Goal: Task Accomplishment & Management: Manage account settings

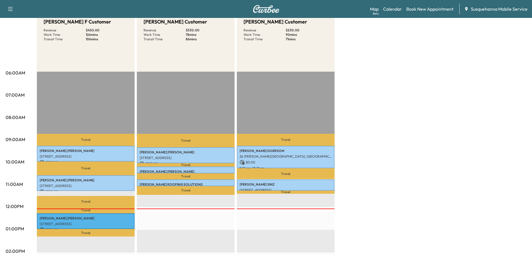
scroll to position [89, 0]
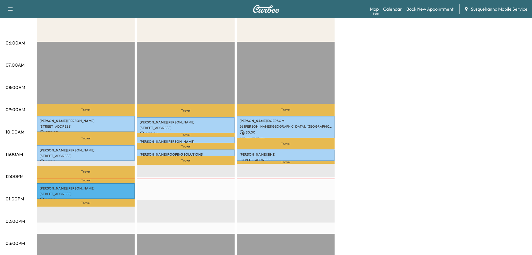
click at [379, 12] on div "Beta" at bounding box center [376, 13] width 6 height 4
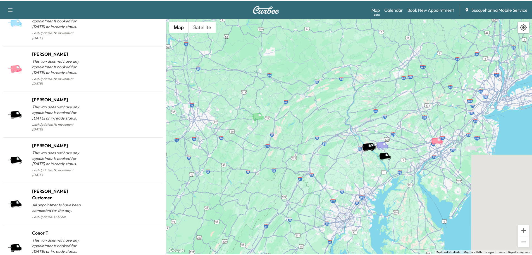
scroll to position [513, 0]
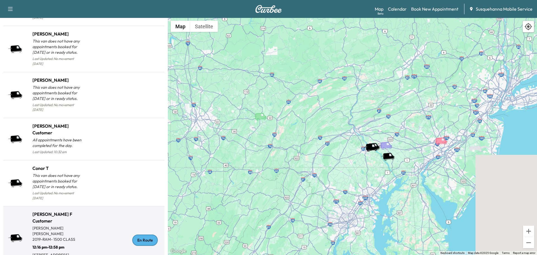
click at [145, 234] on div "En Route" at bounding box center [144, 239] width 25 height 11
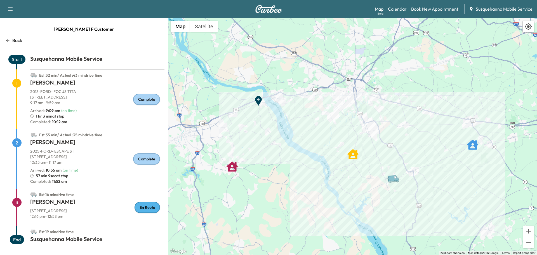
click at [398, 11] on link "Calendar" at bounding box center [397, 9] width 19 height 7
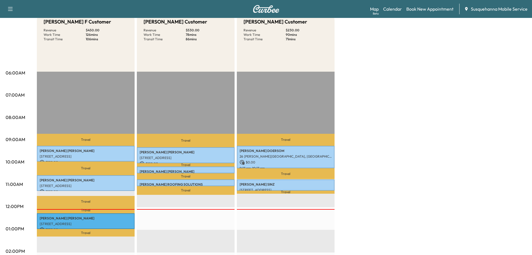
scroll to position [119, 0]
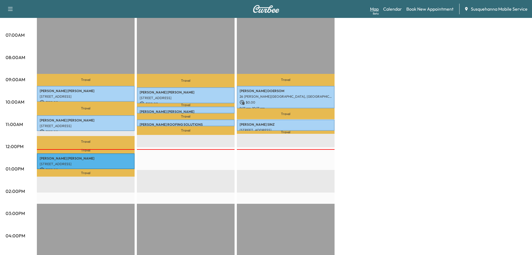
click at [376, 8] on link "Map Beta" at bounding box center [374, 9] width 9 height 7
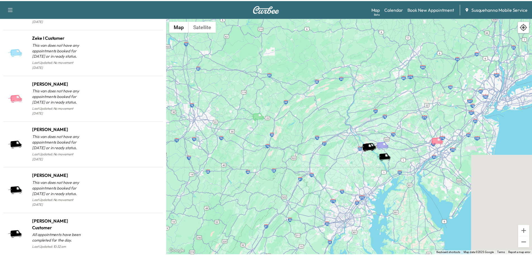
scroll to position [513, 0]
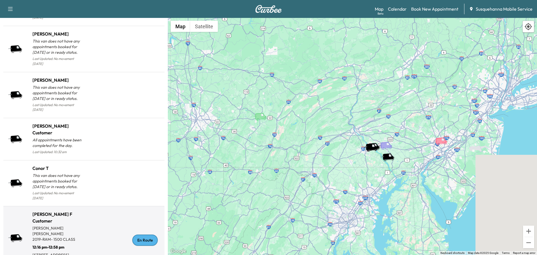
click at [136, 234] on div "En Route" at bounding box center [144, 239] width 25 height 11
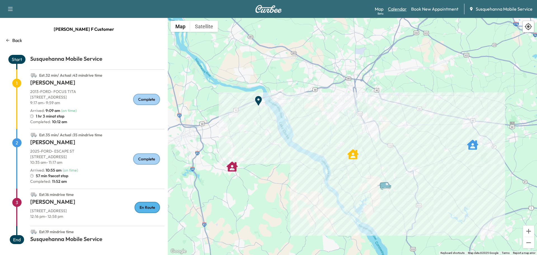
click at [403, 10] on link "Calendar" at bounding box center [397, 9] width 19 height 7
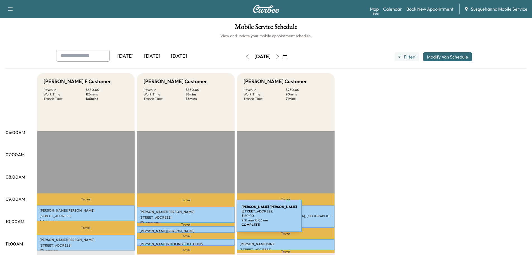
scroll to position [89, 0]
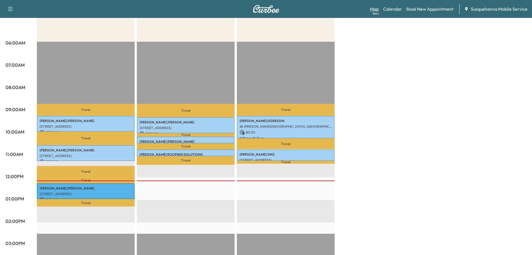
click at [379, 11] on link "Map Beta" at bounding box center [374, 9] width 9 height 7
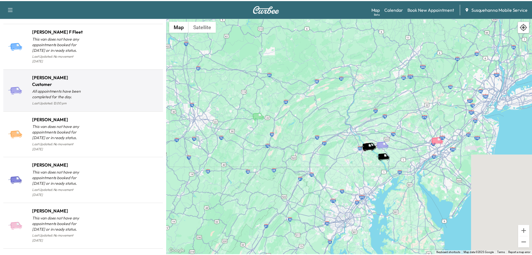
scroll to position [30, 0]
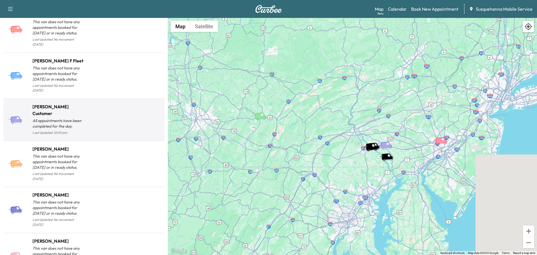
click at [148, 118] on div at bounding box center [123, 122] width 78 height 29
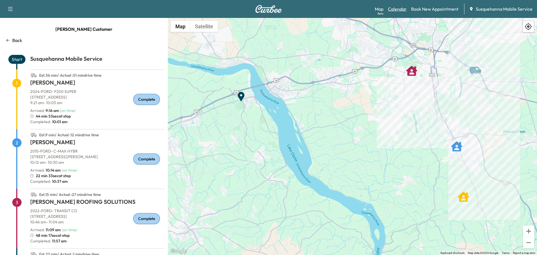
click at [397, 9] on link "Calendar" at bounding box center [397, 9] width 19 height 7
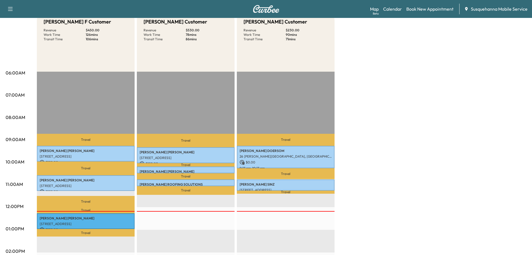
scroll to position [89, 0]
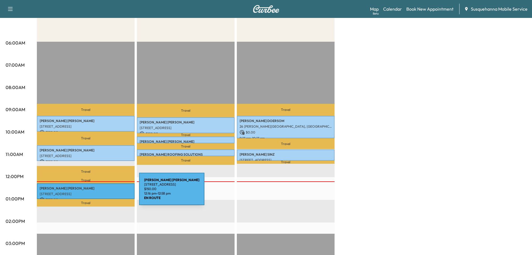
click at [97, 192] on p "[STREET_ADDRESS]" at bounding box center [86, 193] width 92 height 4
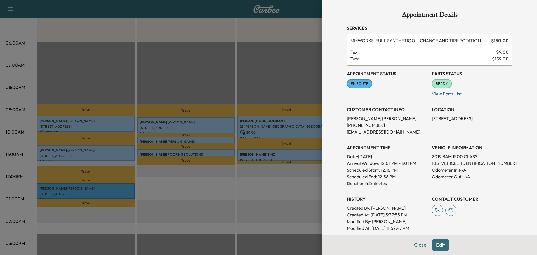
click at [416, 245] on button "Close" at bounding box center [420, 244] width 20 height 11
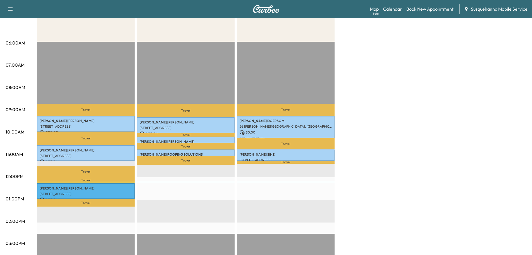
click at [378, 8] on link "Map Beta" at bounding box center [374, 9] width 9 height 7
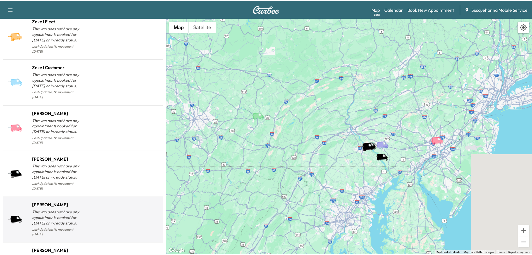
scroll to position [513, 0]
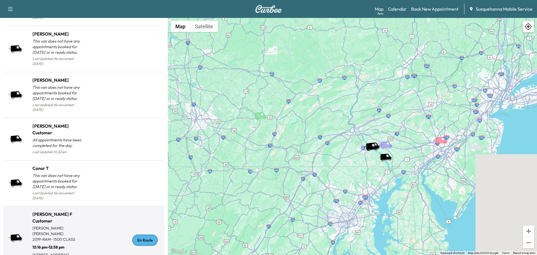
click at [135, 234] on div "En Route" at bounding box center [144, 239] width 25 height 11
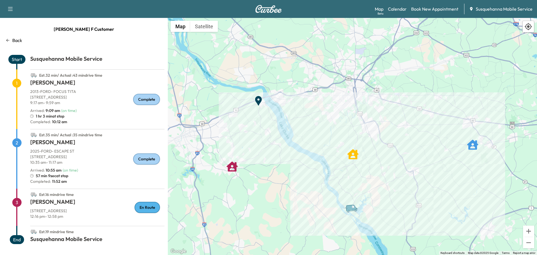
click at [20, 42] on p "Back" at bounding box center [17, 40] width 10 height 7
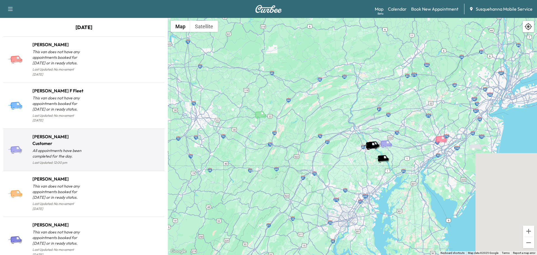
click at [129, 138] on div at bounding box center [123, 152] width 78 height 29
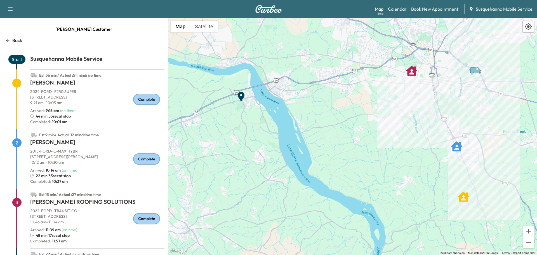
click at [401, 9] on link "Calendar" at bounding box center [397, 9] width 19 height 7
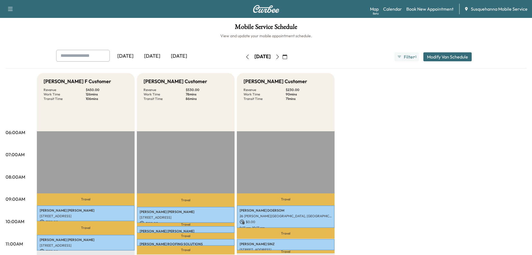
click at [280, 57] on icon "button" at bounding box center [278, 57] width 4 height 4
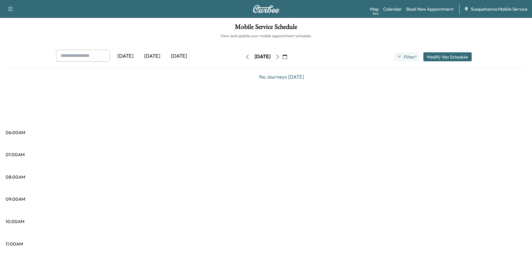
click at [280, 57] on icon "button" at bounding box center [278, 57] width 4 height 4
click at [281, 57] on icon "button" at bounding box center [280, 57] width 3 height 4
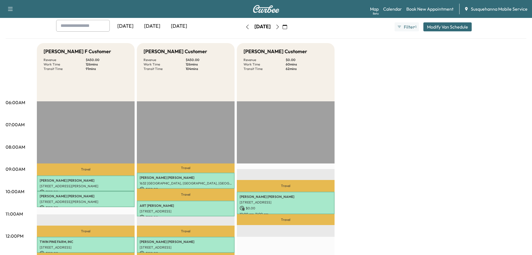
scroll to position [60, 0]
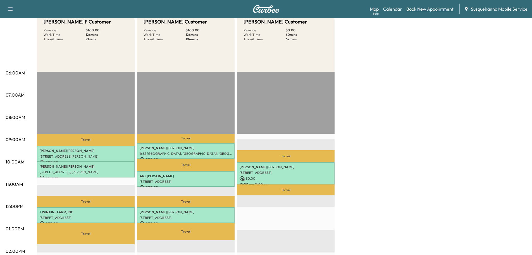
click at [423, 8] on link "Book New Appointment" at bounding box center [430, 9] width 47 height 7
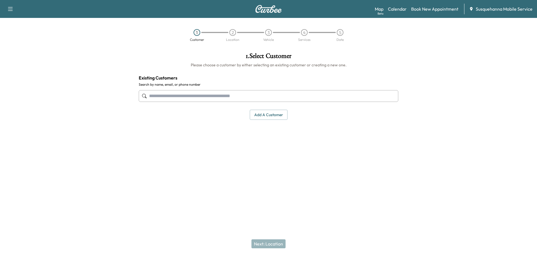
click at [241, 91] on input "text" at bounding box center [268, 96] width 259 height 12
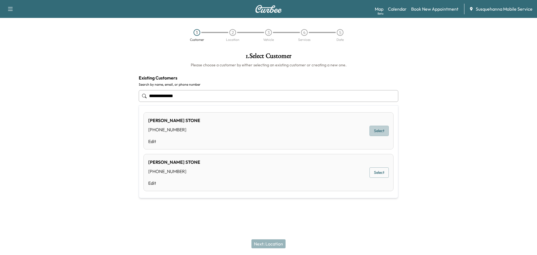
click at [377, 127] on button "Select" at bounding box center [378, 130] width 19 height 10
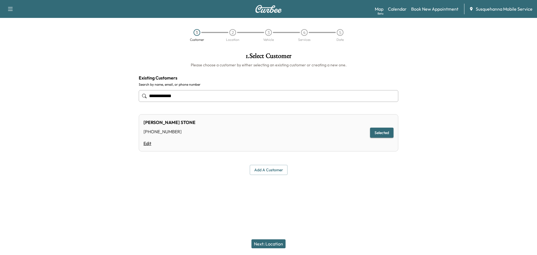
type input "**********"
click at [144, 143] on link "Edit" at bounding box center [169, 143] width 52 height 7
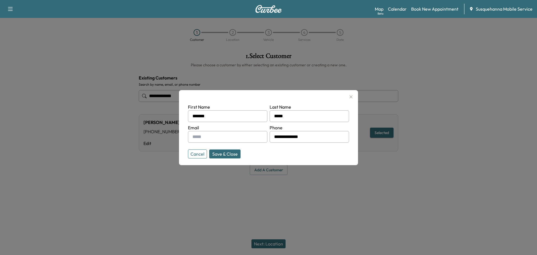
click at [202, 139] on input "text" at bounding box center [227, 137] width 79 height 12
type input "**********"
click at [263, 239] on div at bounding box center [268, 127] width 537 height 255
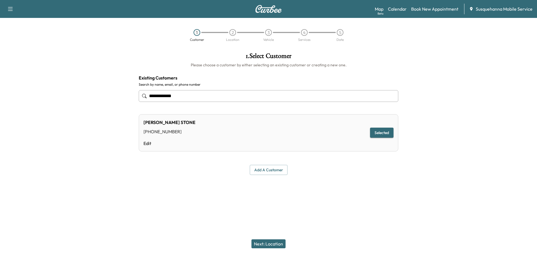
click at [275, 242] on button "Next: Location" at bounding box center [268, 243] width 34 height 9
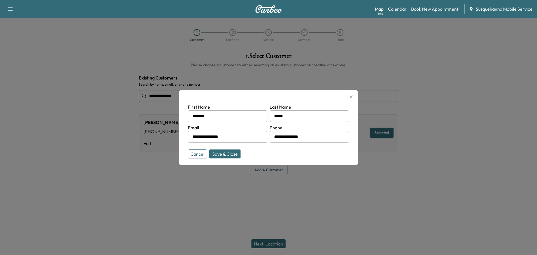
click at [275, 242] on div at bounding box center [268, 127] width 537 height 255
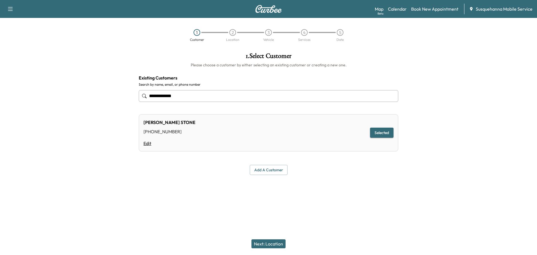
click at [151, 145] on link "Edit" at bounding box center [169, 143] width 52 height 7
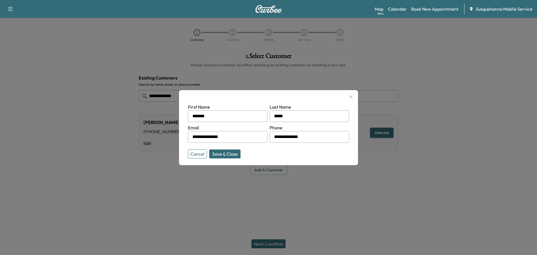
click at [220, 153] on button "Save & Close" at bounding box center [224, 153] width 31 height 9
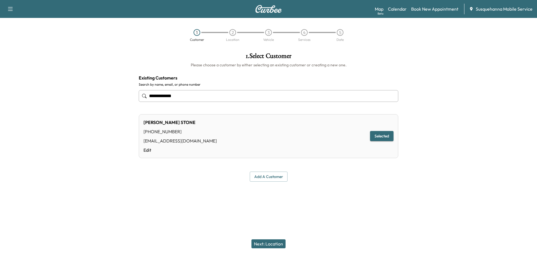
click at [281, 244] on button "Next: Location" at bounding box center [268, 243] width 34 height 9
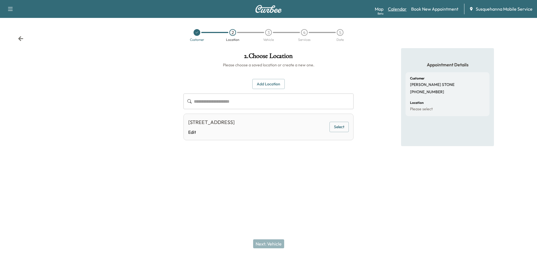
click at [404, 10] on link "Calendar" at bounding box center [397, 9] width 19 height 7
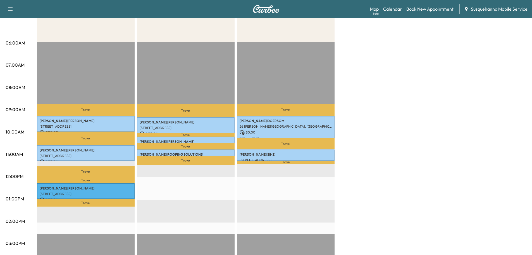
scroll to position [30, 0]
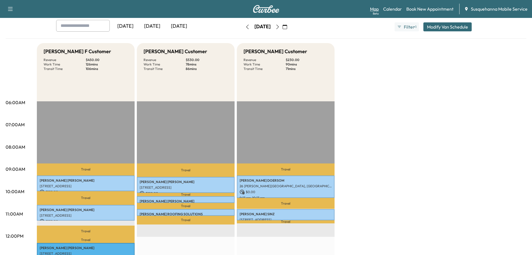
click at [374, 10] on link "Map Beta" at bounding box center [374, 9] width 9 height 7
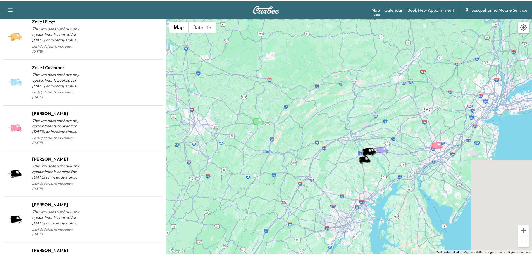
scroll to position [513, 0]
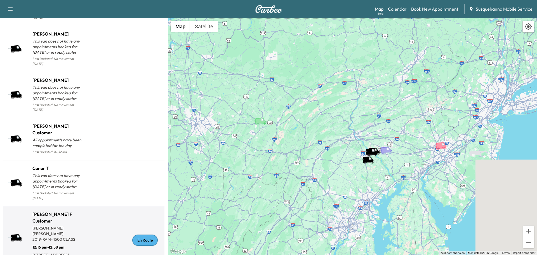
click at [142, 234] on div "En Route" at bounding box center [144, 239] width 25 height 11
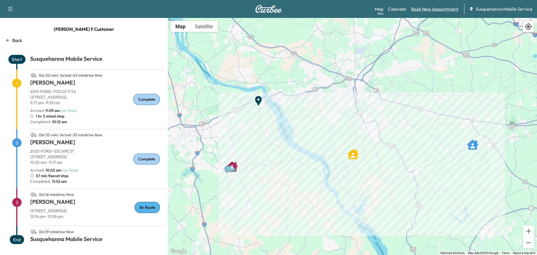
click at [417, 8] on link "Book New Appointment" at bounding box center [434, 9] width 47 height 7
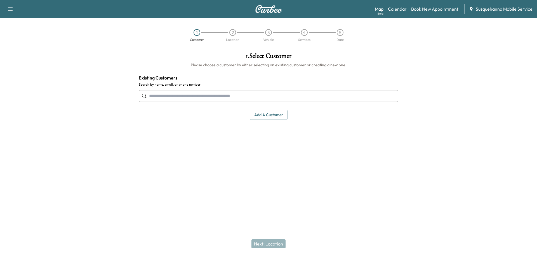
click at [195, 98] on input "text" at bounding box center [268, 96] width 259 height 12
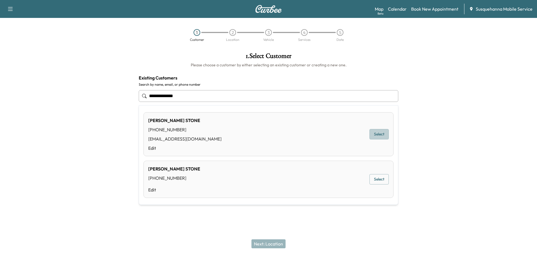
click at [382, 135] on button "Select" at bounding box center [378, 134] width 19 height 10
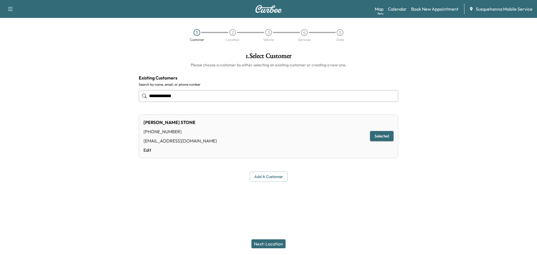
type input "**********"
click at [271, 242] on button "Next: Location" at bounding box center [268, 243] width 34 height 9
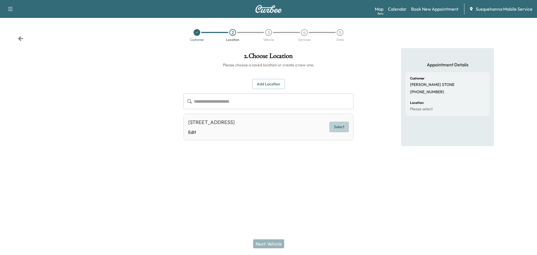
click at [345, 128] on button "Select" at bounding box center [338, 127] width 19 height 10
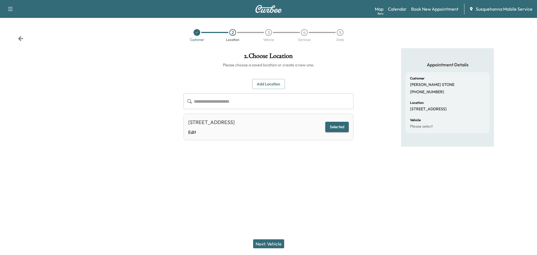
click at [277, 242] on button "Next: Vehicle" at bounding box center [268, 243] width 31 height 9
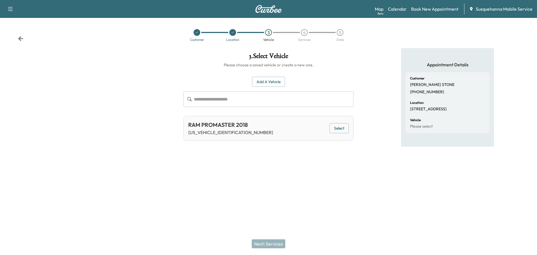
click at [344, 126] on button "Select" at bounding box center [338, 128] width 19 height 10
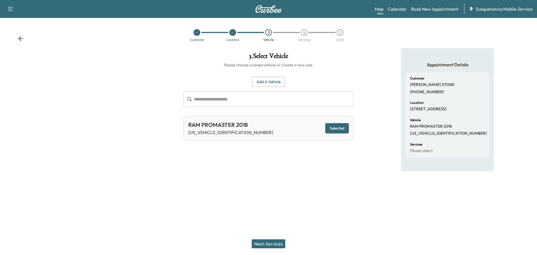
click at [280, 241] on button "Next: Services" at bounding box center [269, 243] width 34 height 9
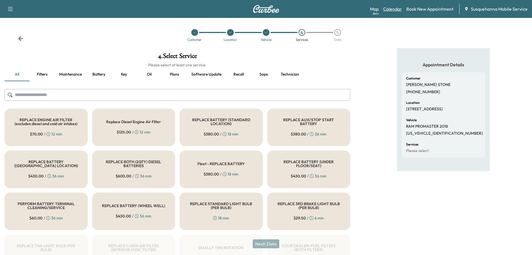
click at [400, 11] on link "Calendar" at bounding box center [392, 9] width 19 height 7
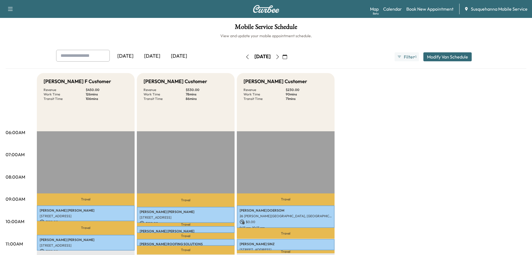
click at [290, 59] on button "button" at bounding box center [285, 56] width 10 height 9
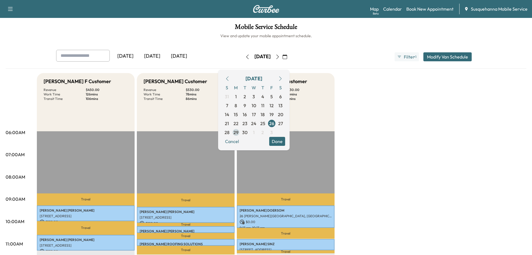
click at [239, 131] on span "29" at bounding box center [236, 132] width 5 height 7
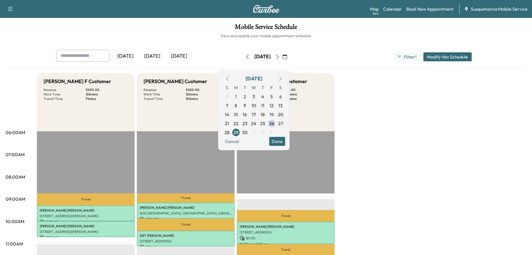
click at [285, 143] on button "Done" at bounding box center [277, 141] width 16 height 9
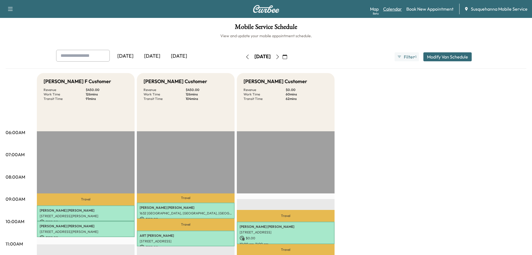
click at [397, 10] on link "Calendar" at bounding box center [392, 9] width 19 height 7
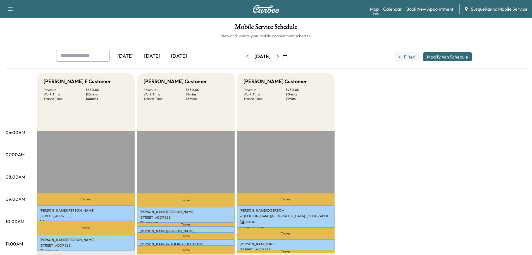
click at [423, 7] on link "Book New Appointment" at bounding box center [430, 9] width 47 height 7
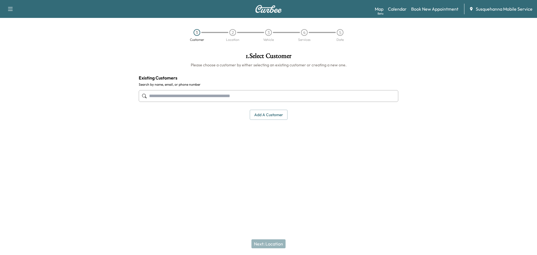
click at [198, 95] on input "text" at bounding box center [268, 96] width 259 height 12
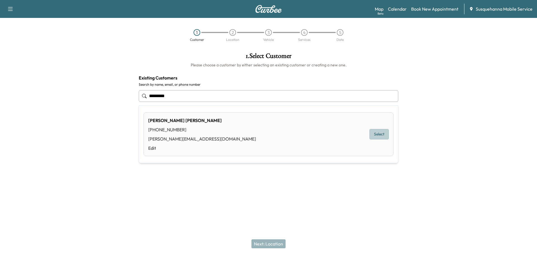
click at [376, 137] on button "Select" at bounding box center [378, 134] width 19 height 10
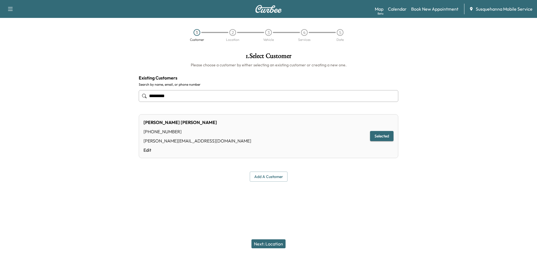
type input "*********"
click at [277, 244] on button "Next: Location" at bounding box center [268, 243] width 34 height 9
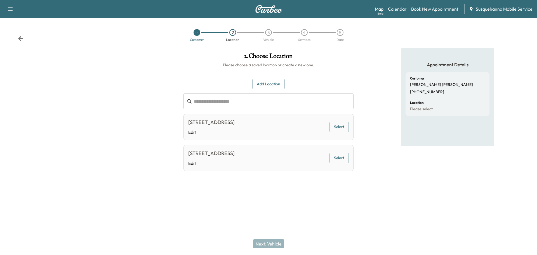
click at [343, 158] on button "Select" at bounding box center [338, 158] width 19 height 10
click at [278, 245] on button "Next: Vehicle" at bounding box center [268, 243] width 31 height 9
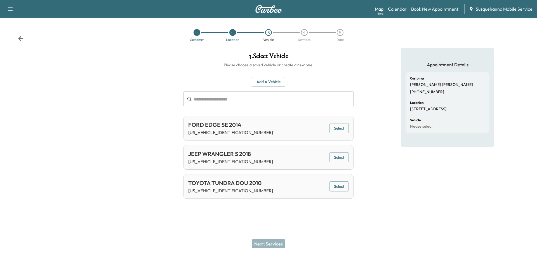
click at [343, 155] on button "Select" at bounding box center [338, 157] width 19 height 10
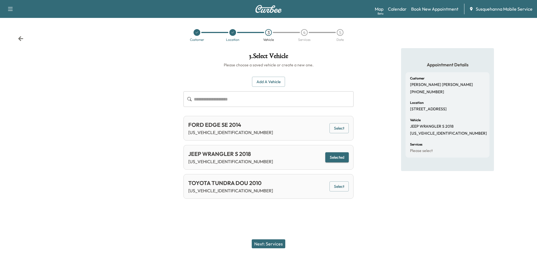
click at [269, 240] on button "Next: Services" at bounding box center [269, 243] width 34 height 9
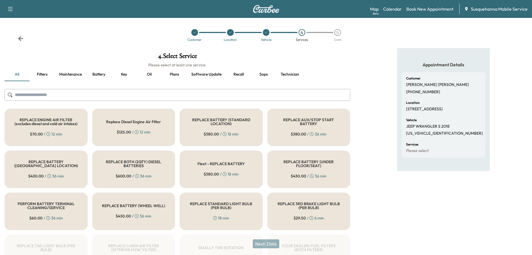
click at [196, 93] on input "text" at bounding box center [177, 95] width 346 height 12
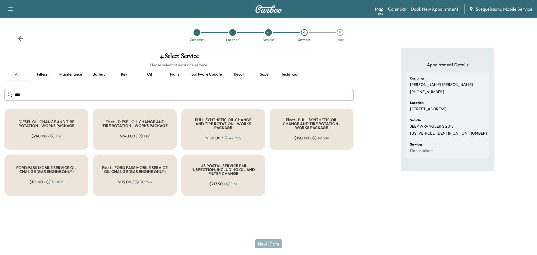
type input "***"
click at [240, 117] on div "FULL SYNTHETIC OIL CHANGE AND TIRE ROTATION - WORKS PACKAGE $ 150.00 / 42 min" at bounding box center [223, 128] width 84 height 41
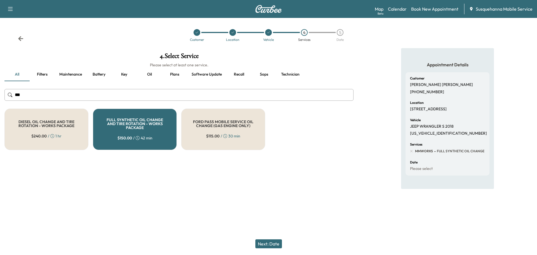
click at [273, 243] on button "Next: Date" at bounding box center [268, 243] width 27 height 9
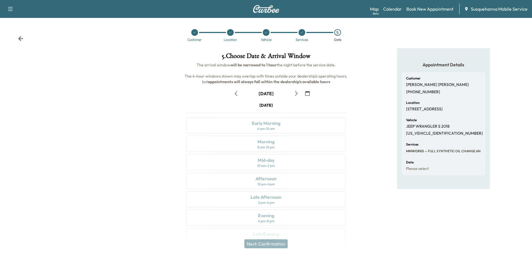
click at [307, 95] on icon "button" at bounding box center [307, 93] width 4 height 4
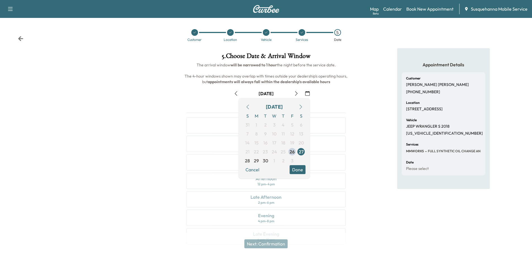
click at [18, 38] on icon at bounding box center [21, 39] width 6 height 6
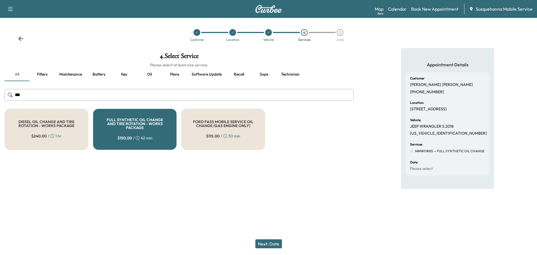
click at [288, 73] on button "Technician" at bounding box center [289, 74] width 27 height 13
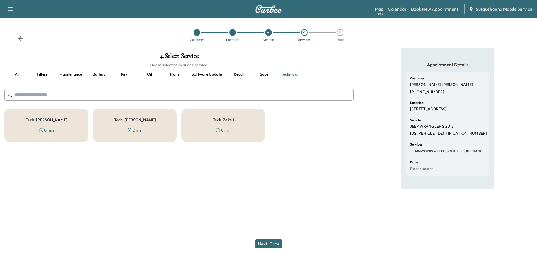
click at [128, 129] on icon at bounding box center [129, 130] width 4 height 4
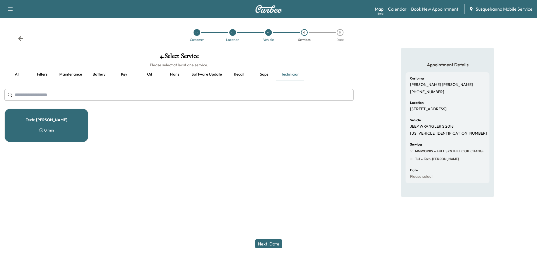
click at [273, 243] on button "Next: Date" at bounding box center [268, 243] width 27 height 9
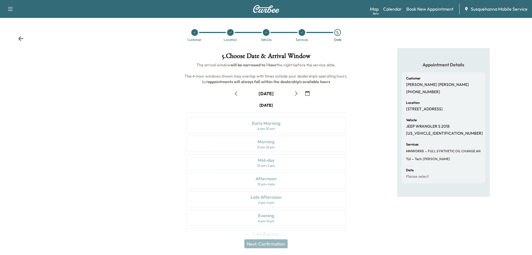
click at [307, 95] on icon "button" at bounding box center [307, 93] width 4 height 4
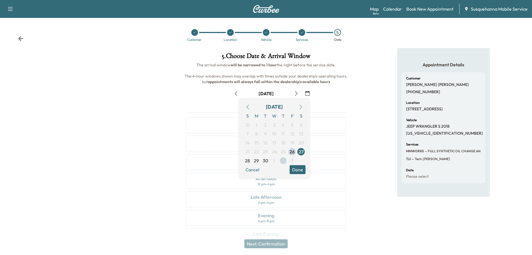
click at [285, 161] on span "2" at bounding box center [283, 160] width 9 height 9
click at [300, 172] on button "Done" at bounding box center [298, 169] width 16 height 9
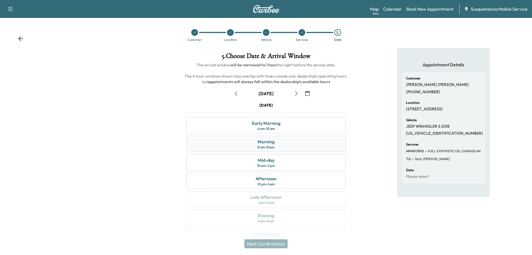
click at [278, 149] on div "Morning 8 am - 12 pm" at bounding box center [266, 144] width 160 height 16
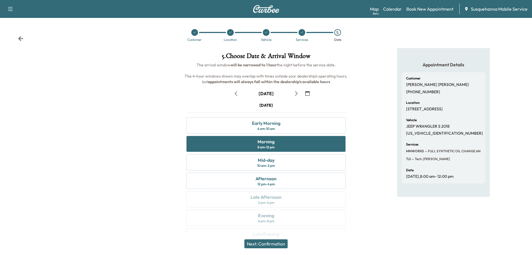
click at [269, 241] on button "Next: Confirmation" at bounding box center [266, 243] width 43 height 9
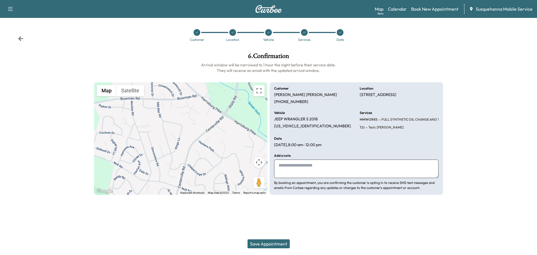
click at [317, 169] on textarea at bounding box center [356, 168] width 164 height 18
type textarea "**********"
click at [271, 249] on div "Save Appointment" at bounding box center [268, 243] width 537 height 22
click at [273, 246] on button "Save Appointment" at bounding box center [268, 243] width 42 height 9
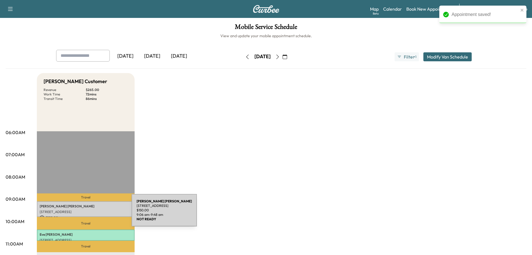
scroll to position [60, 0]
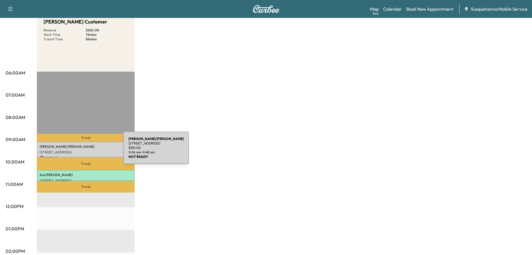
click at [82, 151] on p "[STREET_ADDRESS]" at bounding box center [86, 152] width 92 height 4
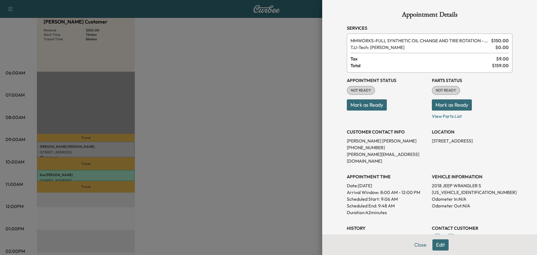
click at [447, 103] on button "Mark as Ready" at bounding box center [452, 104] width 40 height 11
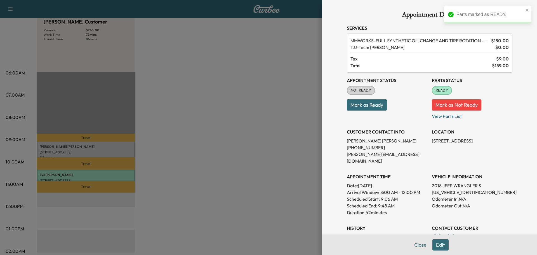
click at [366, 107] on button "Mark as Ready" at bounding box center [367, 104] width 40 height 11
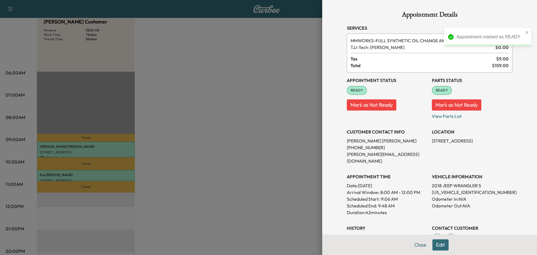
drag, startPoint x: 443, startPoint y: 184, endPoint x: 493, endPoint y: 209, distance: 55.9
click at [493, 209] on div "Appointment Status READY Mark as Not Ready Parts Status READY Mark as Not Ready…" at bounding box center [429, 159] width 165 height 174
click at [452, 189] on p "[US_VEHICLE_IDENTIFICATION_NUMBER]" at bounding box center [472, 192] width 80 height 7
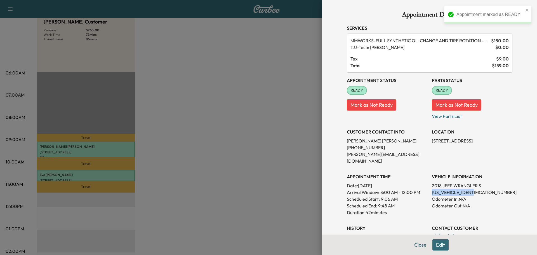
click at [452, 189] on p "[US_VEHICLE_IDENTIFICATION_NUMBER]" at bounding box center [472, 192] width 80 height 7
drag, startPoint x: 452, startPoint y: 185, endPoint x: 481, endPoint y: 196, distance: 31.1
click at [481, 202] on p "Odometer Out: N/A" at bounding box center [472, 205] width 80 height 7
click at [447, 189] on p "[US_VEHICLE_IDENTIFICATION_NUMBER]" at bounding box center [472, 192] width 80 height 7
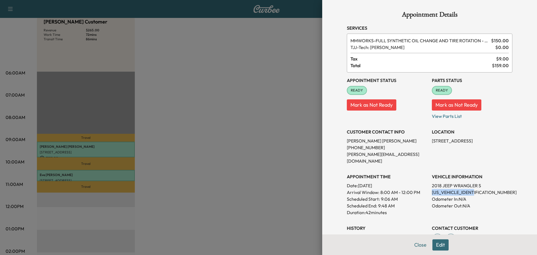
copy p "[US_VEHICLE_IDENTIFICATION_NUMBER]"
click at [419, 245] on button "Close" at bounding box center [420, 244] width 20 height 11
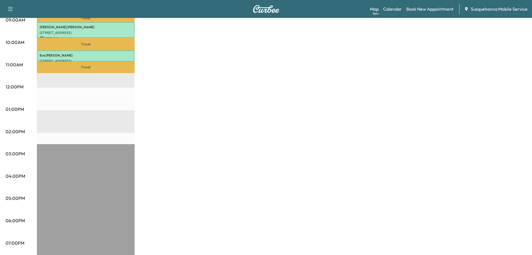
scroll to position [30, 0]
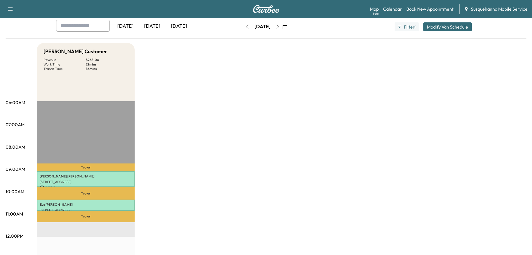
click at [290, 21] on div "[DATE] October 2025 S M T W T F S 28 29 30 1 2 3 4 5 6 7 8 9 10 11 12 13 14 15 …" at bounding box center [266, 27] width 47 height 18
click at [287, 27] on icon "button" at bounding box center [285, 27] width 4 height 4
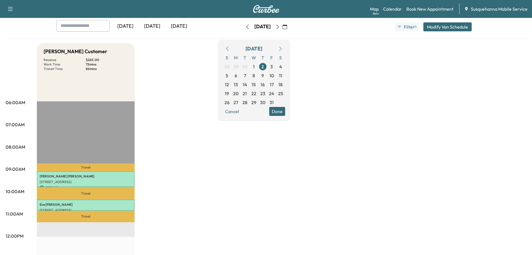
click at [230, 48] on icon "button" at bounding box center [227, 48] width 4 height 4
click at [274, 95] on span "26" at bounding box center [271, 93] width 5 height 7
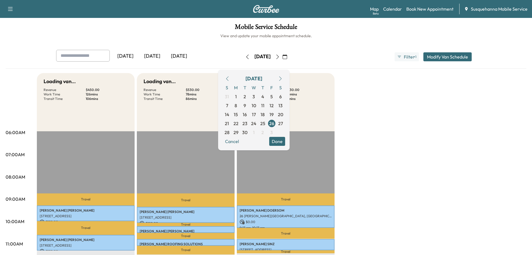
click at [285, 143] on button "Done" at bounding box center [277, 141] width 16 height 9
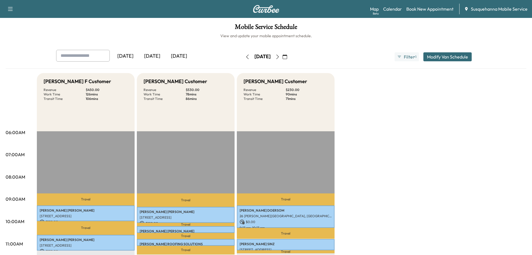
scroll to position [119, 0]
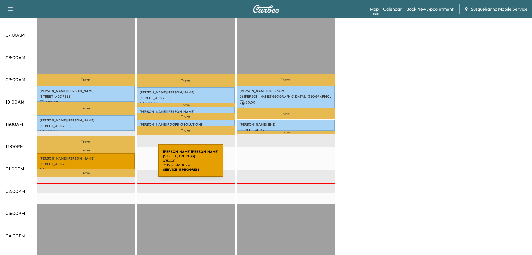
click at [116, 164] on p "[STREET_ADDRESS]" at bounding box center [86, 164] width 92 height 4
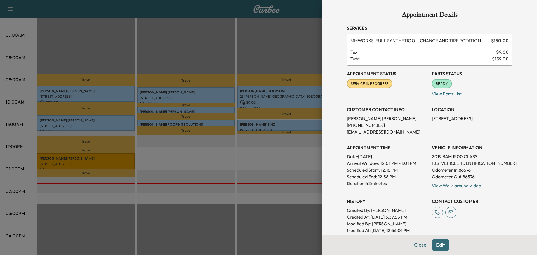
click at [435, 182] on div "View Walk-around Video" at bounding box center [472, 185] width 80 height 7
click at [435, 183] on link "View Walk-around Video" at bounding box center [456, 186] width 49 height 6
click at [411, 245] on button "Close" at bounding box center [420, 244] width 20 height 11
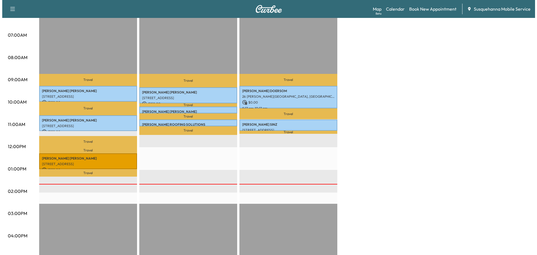
scroll to position [0, 0]
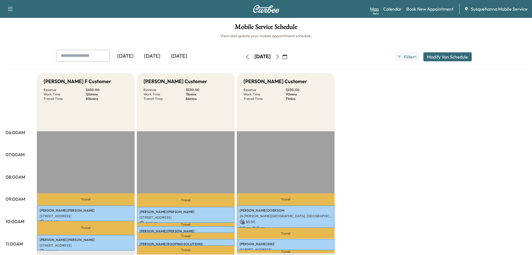
click at [374, 10] on link "Map Beta" at bounding box center [374, 9] width 9 height 7
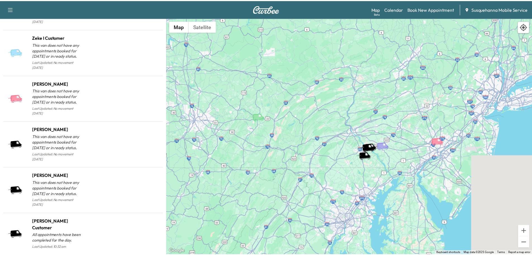
scroll to position [513, 0]
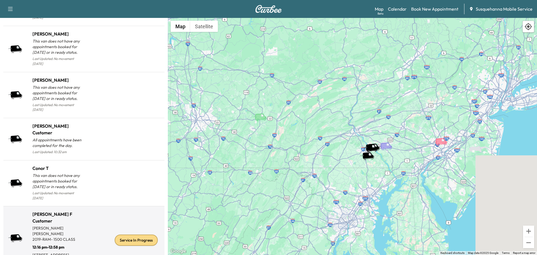
click at [124, 234] on div "Service In Progress" at bounding box center [136, 239] width 43 height 11
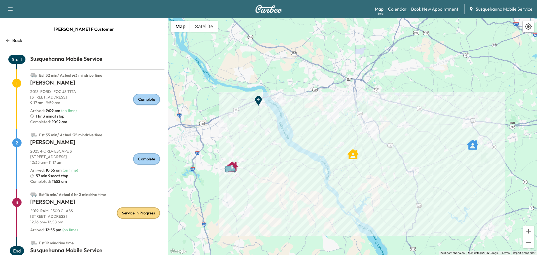
click at [401, 8] on link "Calendar" at bounding box center [397, 9] width 19 height 7
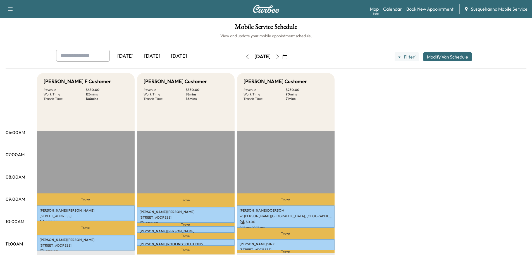
click at [280, 56] on icon "button" at bounding box center [278, 57] width 4 height 4
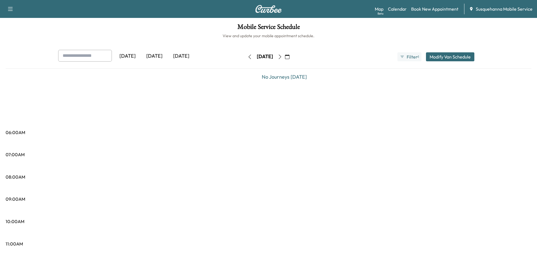
click at [285, 56] on button "button" at bounding box center [280, 56] width 10 height 9
click at [280, 56] on icon "button" at bounding box center [278, 57] width 4 height 4
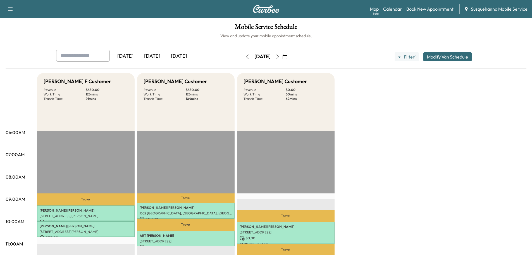
click at [280, 56] on icon "button" at bounding box center [278, 57] width 4 height 4
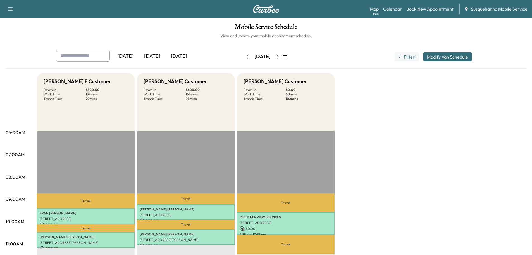
click at [283, 53] on button "button" at bounding box center [278, 56] width 10 height 9
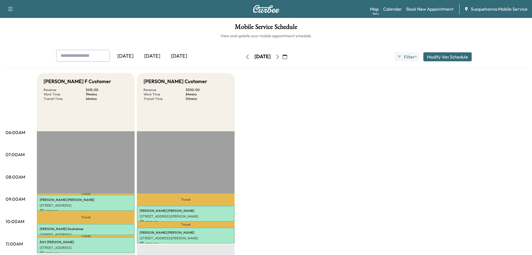
click at [283, 59] on button "button" at bounding box center [278, 56] width 10 height 9
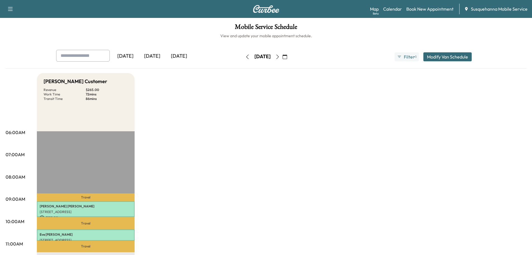
click at [280, 55] on icon "button" at bounding box center [278, 57] width 4 height 4
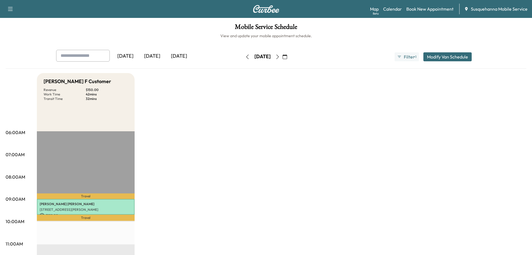
click at [243, 58] on button "button" at bounding box center [248, 56] width 10 height 9
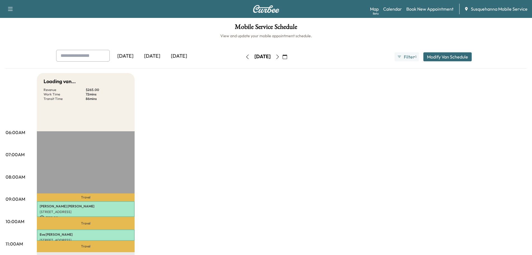
click at [243, 58] on div "[DATE]" at bounding box center [263, 56] width 40 height 9
click at [245, 58] on icon "button" at bounding box center [247, 57] width 4 height 4
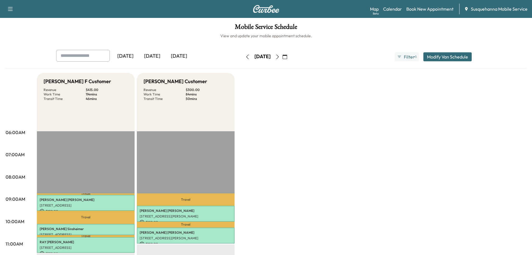
click at [287, 57] on icon "button" at bounding box center [285, 57] width 4 height 4
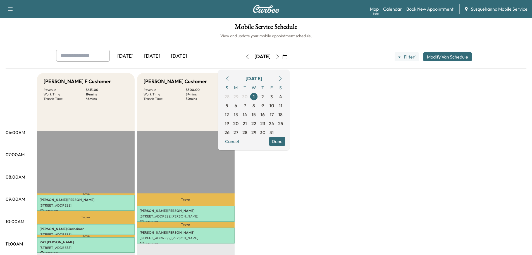
click at [230, 79] on icon "button" at bounding box center [227, 78] width 4 height 4
click at [274, 124] on span "26" at bounding box center [271, 123] width 5 height 7
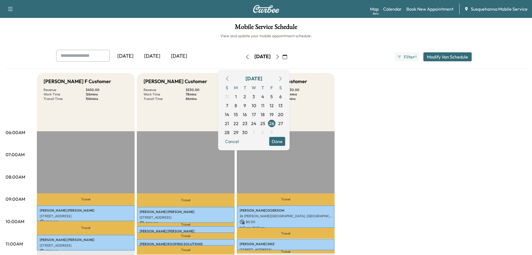
click at [285, 143] on button "Done" at bounding box center [277, 141] width 16 height 9
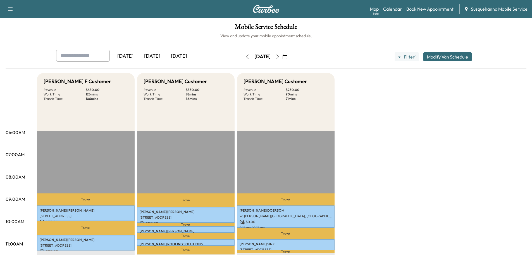
click at [280, 58] on icon "button" at bounding box center [278, 57] width 4 height 4
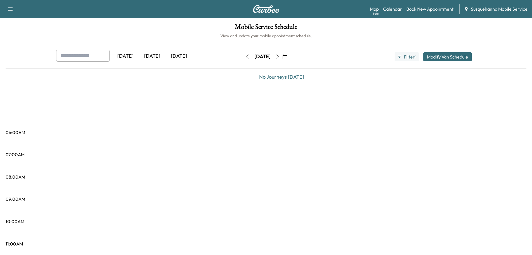
click at [290, 58] on button "button" at bounding box center [285, 56] width 10 height 9
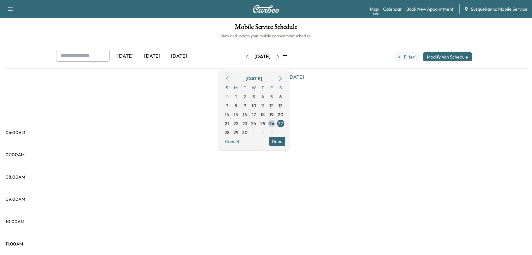
click at [280, 58] on icon "button" at bounding box center [278, 57] width 4 height 4
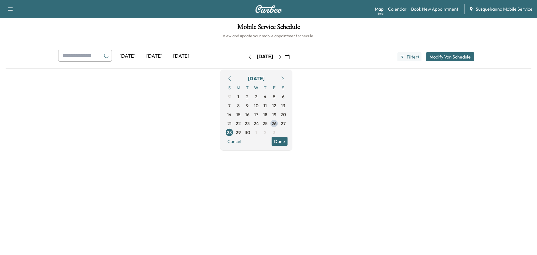
click at [282, 58] on icon "button" at bounding box center [280, 57] width 4 height 4
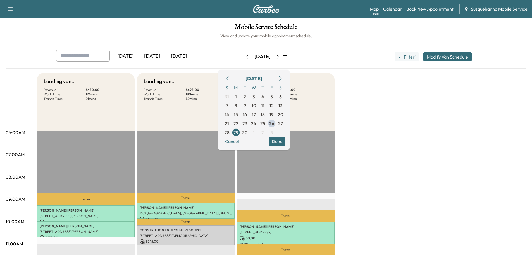
click at [285, 144] on button "Done" at bounding box center [277, 141] width 16 height 9
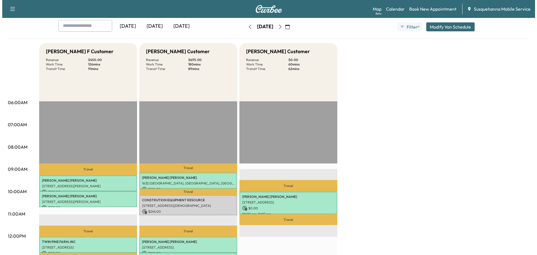
scroll to position [119, 0]
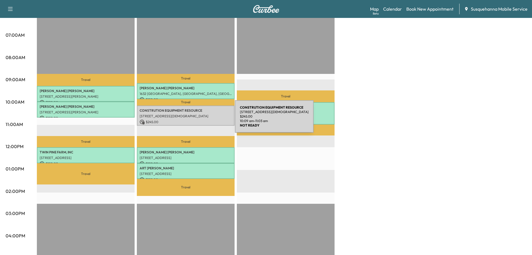
click at [199, 118] on div "CONSTRUTION EQUIPMENT RESOURCE [STREET_ADDRESS][DEMOGRAPHIC_DATA] $ 245.00 10:0…" at bounding box center [186, 115] width 98 height 20
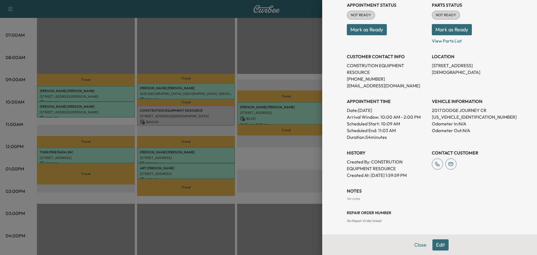
scroll to position [0, 0]
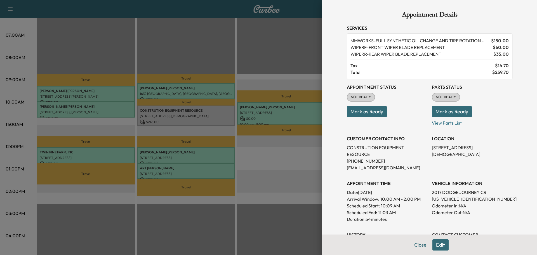
click at [452, 199] on p "[US_VEHICLE_IDENTIFICATION_NUMBER]" at bounding box center [472, 198] width 80 height 7
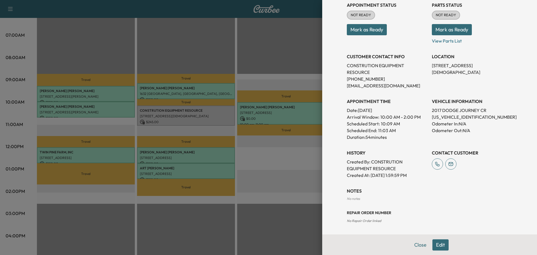
click at [449, 118] on p "[US_VEHICLE_IDENTIFICATION_NUMBER]" at bounding box center [472, 116] width 80 height 7
copy p "[US_VEHICLE_IDENTIFICATION_NUMBER]"
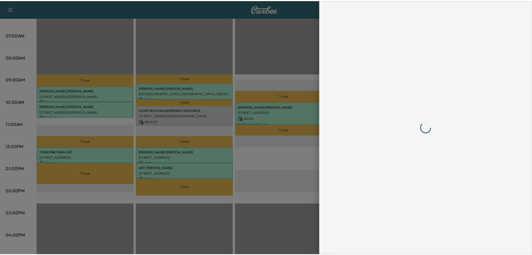
scroll to position [0, 0]
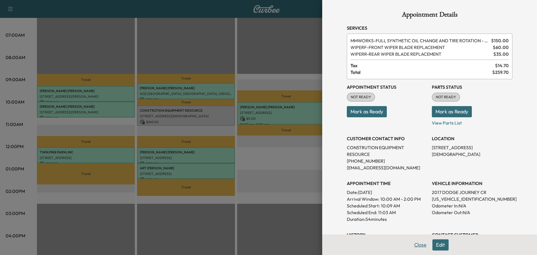
click at [412, 243] on button "Close" at bounding box center [420, 244] width 20 height 11
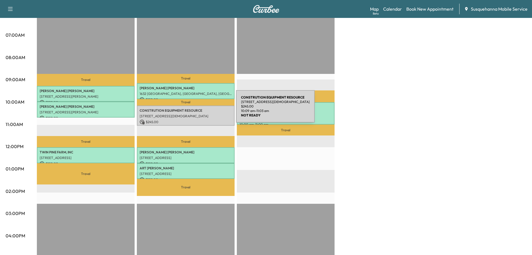
click at [162, 110] on p "CONSTRUTION EQUIPMENT RESOURCE" at bounding box center [186, 110] width 92 height 4
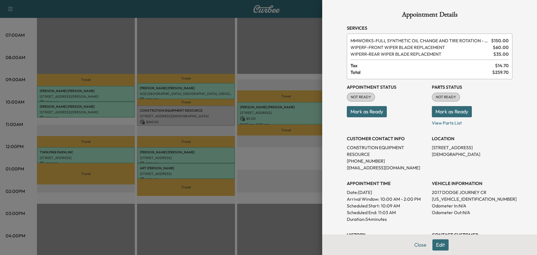
click at [459, 115] on button "Mark as Ready" at bounding box center [452, 111] width 40 height 11
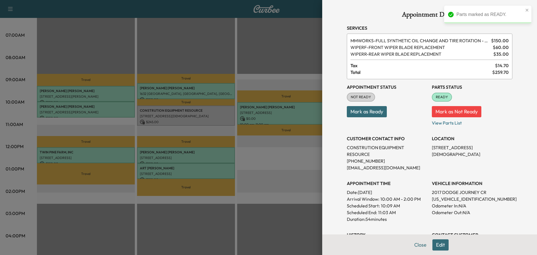
click at [373, 115] on button "Mark as Ready" at bounding box center [367, 111] width 40 height 11
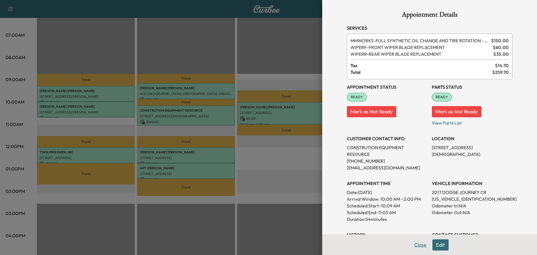
click at [418, 241] on button "Close" at bounding box center [420, 244] width 20 height 11
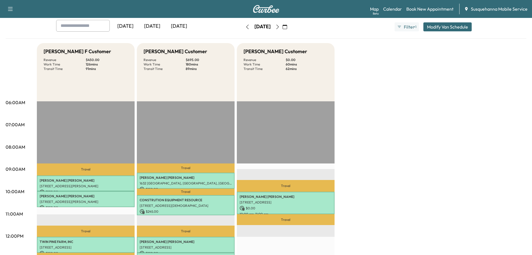
scroll to position [30, 0]
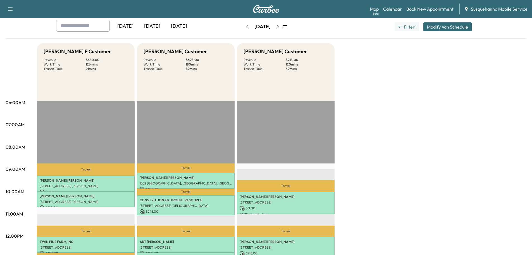
click at [290, 27] on button "button" at bounding box center [285, 26] width 10 height 9
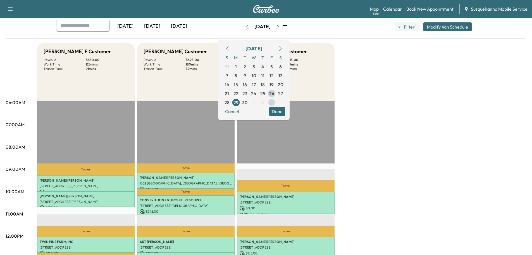
click at [276, 101] on span "3" at bounding box center [271, 102] width 9 height 9
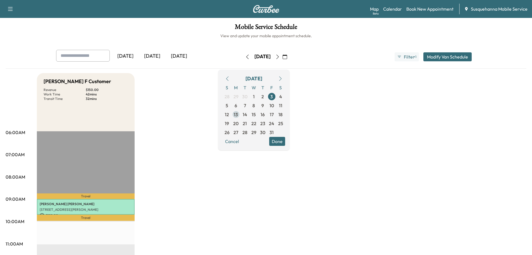
click at [238, 115] on span "13" at bounding box center [236, 114] width 4 height 7
type input "*"
type input "****"
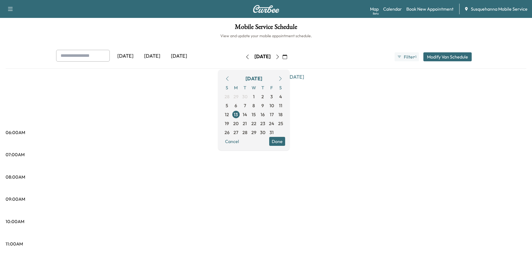
click at [438, 57] on button "Modify Van Schedule" at bounding box center [448, 56] width 48 height 9
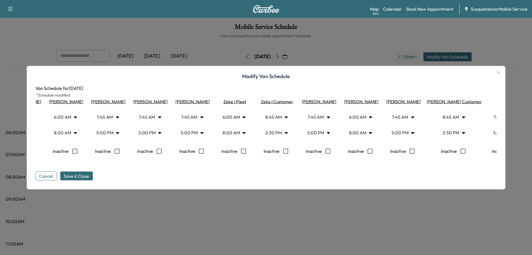
scroll to position [0, 270]
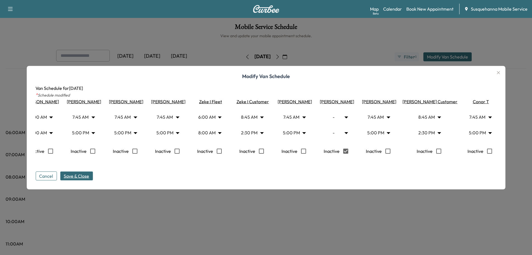
click at [67, 176] on span "Save & Close" at bounding box center [76, 175] width 25 height 7
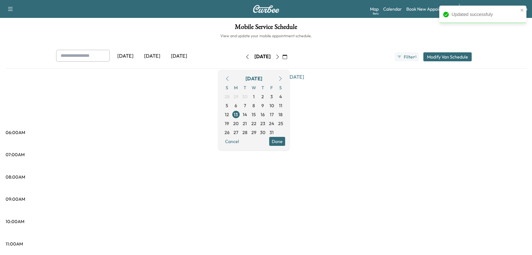
click at [285, 145] on button "Done" at bounding box center [277, 141] width 16 height 9
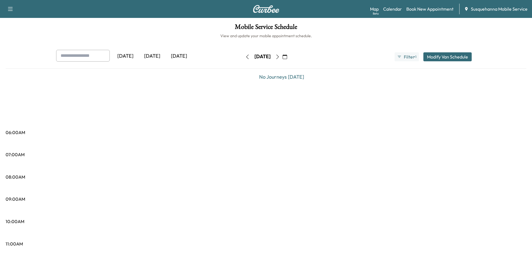
click at [287, 57] on icon "button" at bounding box center [285, 57] width 4 height 4
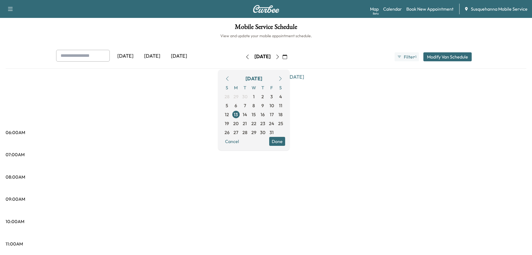
click at [230, 79] on icon "button" at bounding box center [227, 78] width 4 height 4
click at [274, 123] on span "26" at bounding box center [271, 123] width 5 height 7
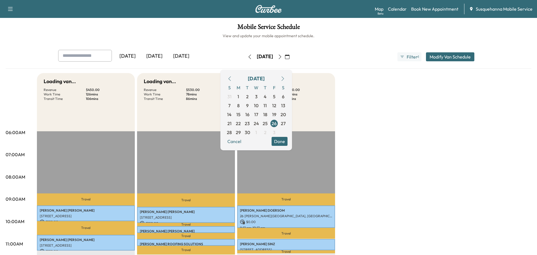
click at [287, 134] on div "S M T W T F S 31 1 2 3 4 5 6 7 8 9 10 11 12 13 14 15 16 17 18 19 20 21 22 23 24…" at bounding box center [256, 110] width 63 height 54
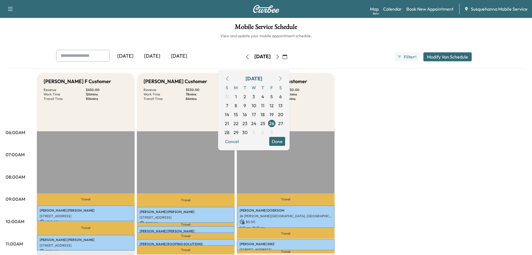
click at [285, 138] on button "Done" at bounding box center [277, 141] width 16 height 9
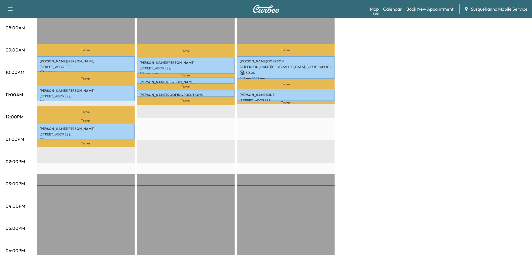
scroll to position [30, 0]
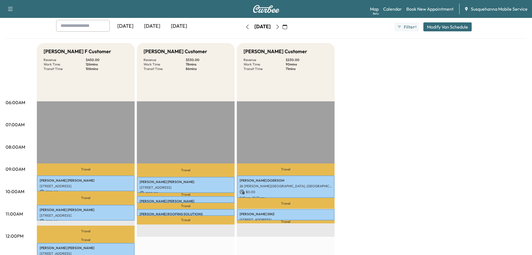
click at [280, 25] on icon "button" at bounding box center [278, 27] width 4 height 4
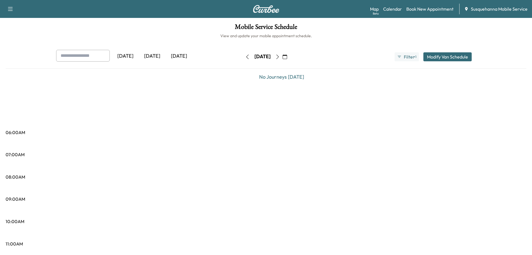
click at [283, 53] on button "button" at bounding box center [278, 56] width 10 height 9
click at [280, 57] on icon "button" at bounding box center [278, 57] width 4 height 4
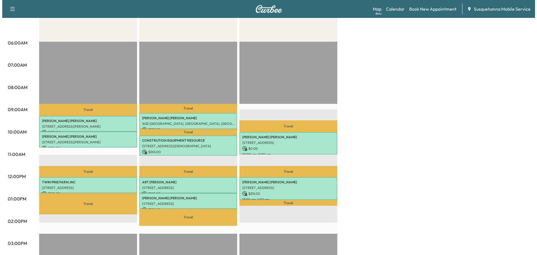
scroll to position [149, 0]
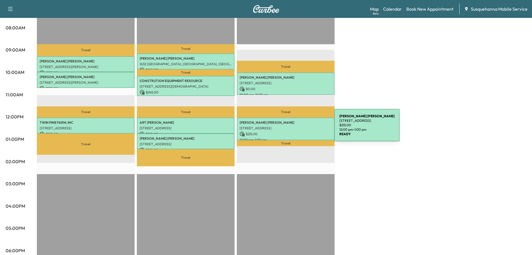
click at [292, 128] on p "[STREET_ADDRESS]" at bounding box center [286, 128] width 92 height 4
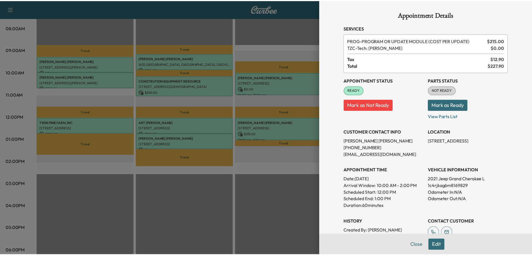
scroll to position [75, 0]
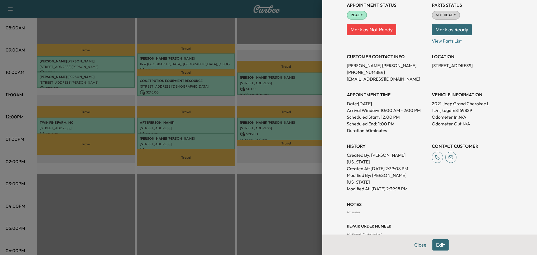
click at [418, 245] on button "Close" at bounding box center [420, 244] width 20 height 11
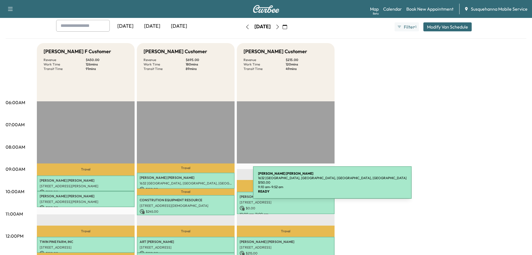
scroll to position [89, 0]
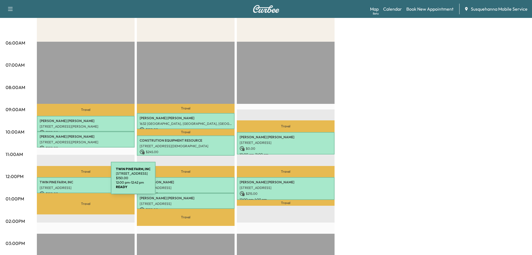
click at [69, 181] on p "TWIN PINE FARM, INC" at bounding box center [86, 182] width 92 height 4
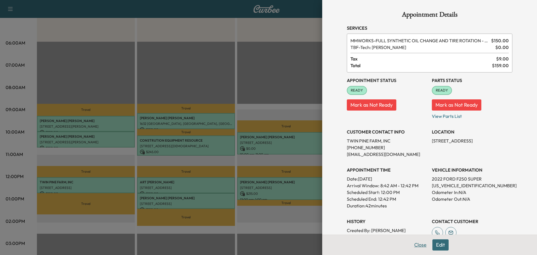
click at [410, 243] on button "Close" at bounding box center [420, 244] width 20 height 11
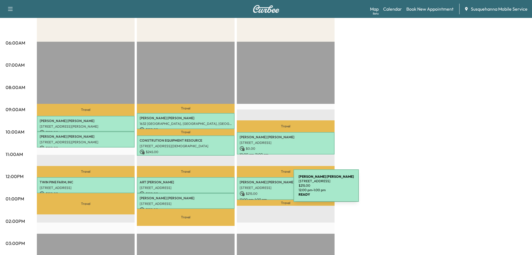
click at [252, 189] on div "[PERSON_NAME] [STREET_ADDRESS][PERSON_NAME] $ 215.00 12:00 pm - 1:00 pm" at bounding box center [286, 188] width 98 height 23
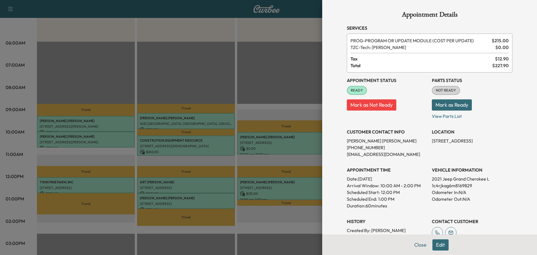
click at [442, 184] on p "1c4rjkag6m8169829" at bounding box center [472, 185] width 80 height 7
copy p "1c4rjkag6m8169829"
click at [442, 106] on button "Mark as Ready" at bounding box center [452, 104] width 40 height 11
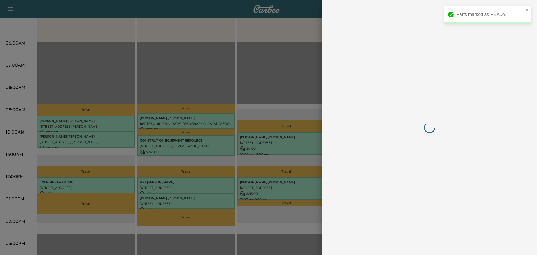
click at [354, 154] on div at bounding box center [429, 127] width 165 height 232
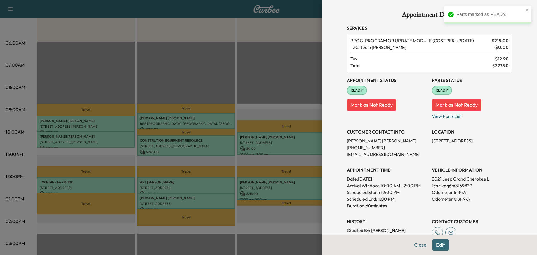
drag, startPoint x: 354, startPoint y: 154, endPoint x: 404, endPoint y: 159, distance: 50.2
click at [404, 159] on div "Appointment Status READY Mark as Not Ready Parts Status READY Mark as Not Ready…" at bounding box center [429, 166] width 165 height 188
click at [368, 155] on p "[EMAIL_ADDRESS][DOMAIN_NAME]" at bounding box center [387, 154] width 80 height 7
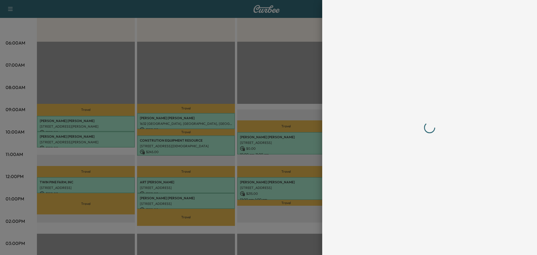
click at [444, 185] on div at bounding box center [429, 127] width 165 height 232
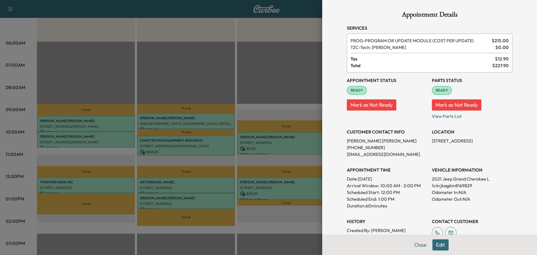
click at [444, 185] on p "1c4rjkag6m8169829" at bounding box center [472, 185] width 80 height 7
copy p "1c4rjkag6m8169829"
click at [420, 242] on button "Close" at bounding box center [420, 244] width 20 height 11
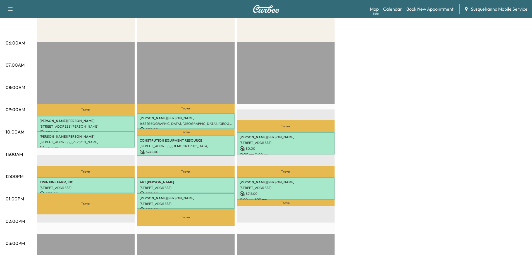
click at [414, 221] on div "[PERSON_NAME] F Customer Revenue $ 450.00 Work Time 126 mins Transit Time 91 mi…" at bounding box center [282, 193] width 490 height 419
click at [430, 10] on link "Book New Appointment" at bounding box center [430, 9] width 47 height 7
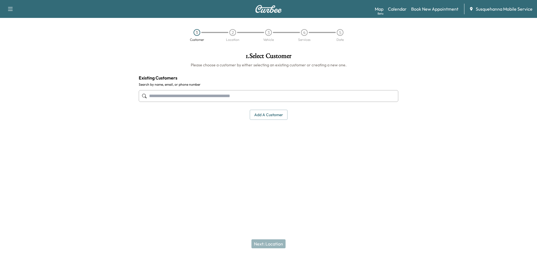
click at [214, 100] on input "text" at bounding box center [268, 96] width 259 height 12
drag, startPoint x: 157, startPoint y: 96, endPoint x: 160, endPoint y: 93, distance: 3.6
click at [160, 93] on input "text" at bounding box center [268, 96] width 259 height 12
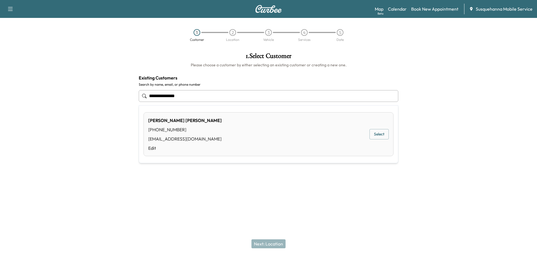
click at [378, 133] on button "Select" at bounding box center [378, 134] width 19 height 10
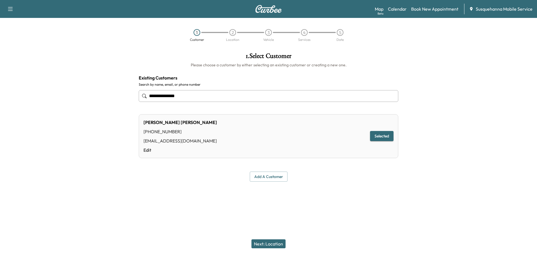
type input "**********"
click at [271, 245] on button "Next: Location" at bounding box center [268, 243] width 34 height 9
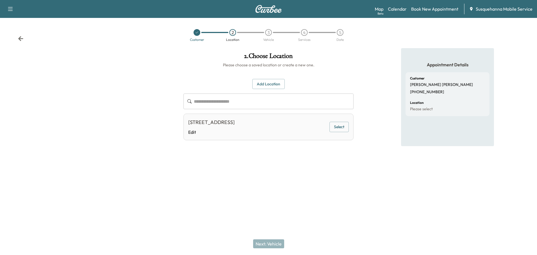
click at [338, 128] on button "Select" at bounding box center [338, 127] width 19 height 10
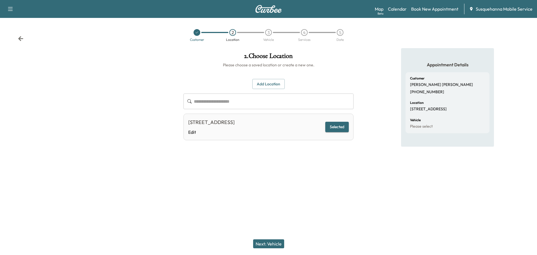
click at [266, 244] on button "Next: Vehicle" at bounding box center [268, 243] width 31 height 9
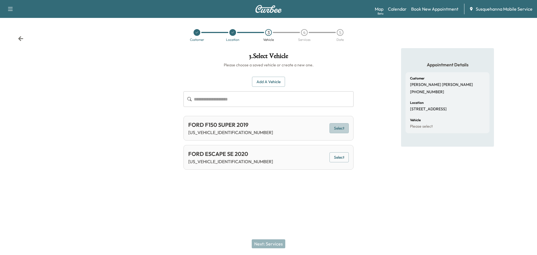
click at [338, 126] on button "Select" at bounding box center [338, 128] width 19 height 10
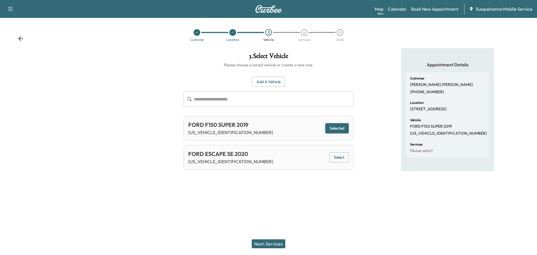
click at [277, 244] on button "Next: Services" at bounding box center [269, 243] width 34 height 9
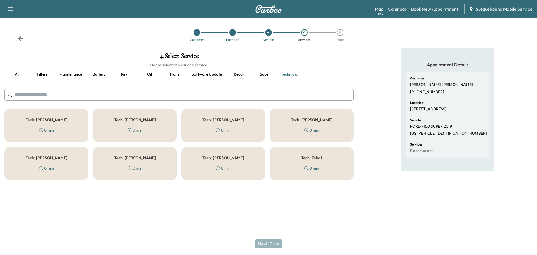
click at [233, 101] on div at bounding box center [178, 95] width 349 height 18
click at [15, 75] on button "all" at bounding box center [16, 74] width 25 height 13
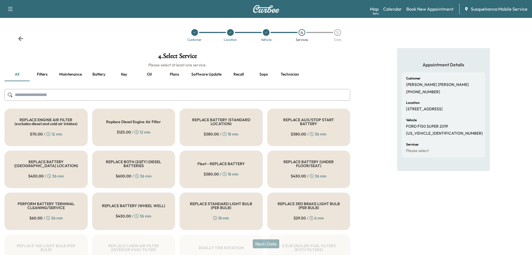
click at [101, 100] on input "text" at bounding box center [177, 95] width 346 height 12
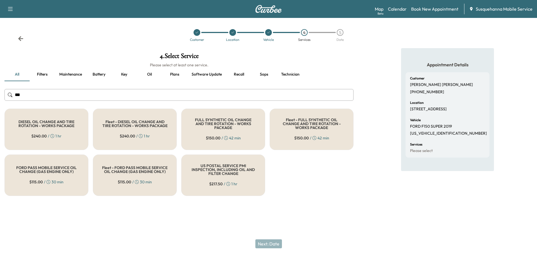
type input "***"
click at [226, 121] on h5 "FULL SYNTHETIC OIL CHANGE AND TIRE ROTATION - WORKS PACKAGE" at bounding box center [222, 124] width 65 height 12
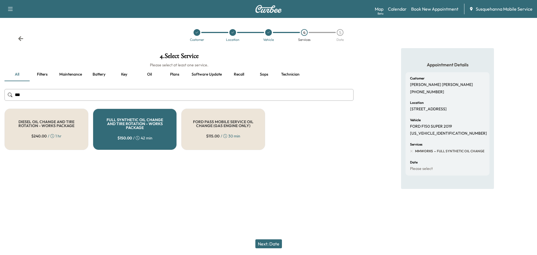
click at [269, 243] on button "Next: Date" at bounding box center [268, 243] width 27 height 9
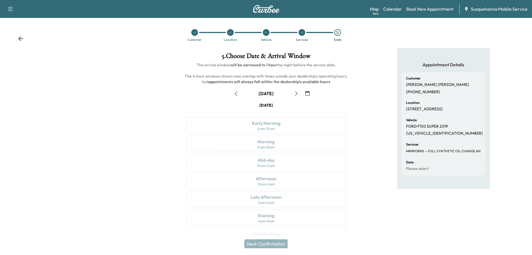
click at [307, 95] on icon "button" at bounding box center [307, 93] width 4 height 4
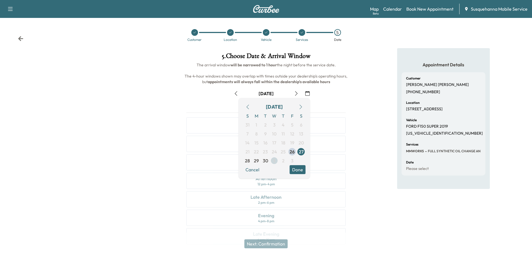
click at [275, 161] on span "1" at bounding box center [275, 160] width 2 height 7
click at [304, 170] on button "Done" at bounding box center [298, 169] width 16 height 9
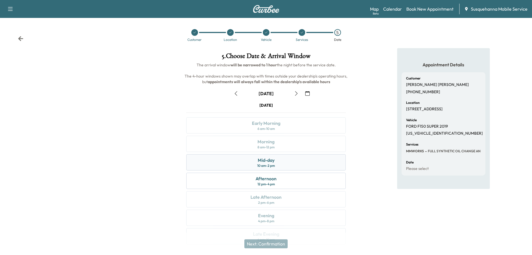
click at [298, 164] on div "Mid-day 10 am - 2 pm" at bounding box center [266, 162] width 160 height 16
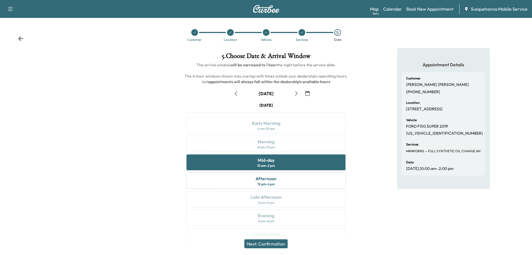
click at [278, 243] on button "Next: Confirmation" at bounding box center [266, 243] width 43 height 9
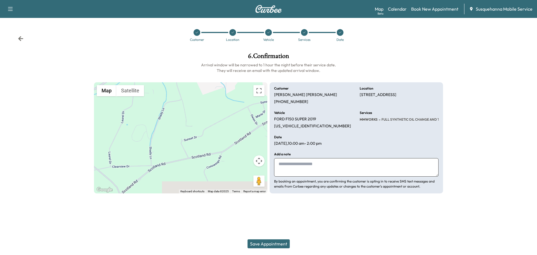
click at [314, 169] on textarea at bounding box center [356, 167] width 164 height 18
type textarea "**********"
click at [273, 242] on button "Save Appointment" at bounding box center [268, 243] width 42 height 9
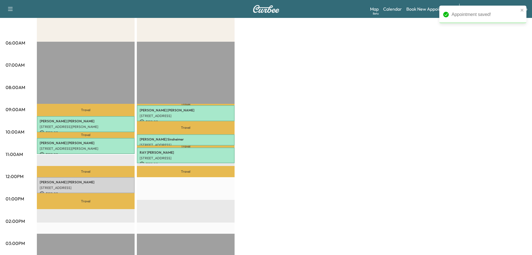
scroll to position [60, 0]
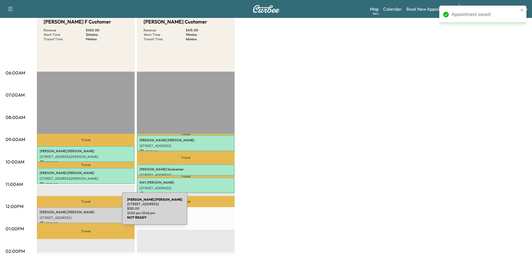
click at [80, 212] on p "[PERSON_NAME]" at bounding box center [86, 212] width 92 height 4
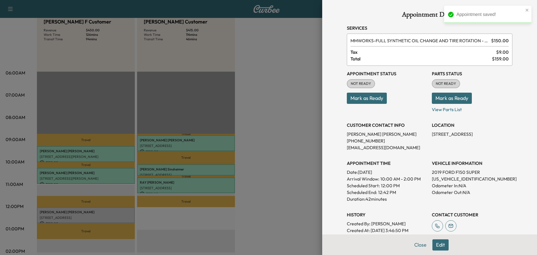
click at [454, 103] on button "Mark as Ready" at bounding box center [452, 98] width 40 height 11
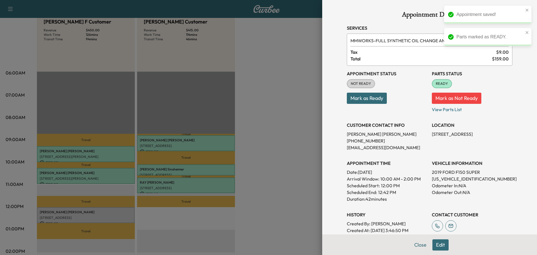
click at [368, 101] on button "Mark as Ready" at bounding box center [367, 98] width 40 height 11
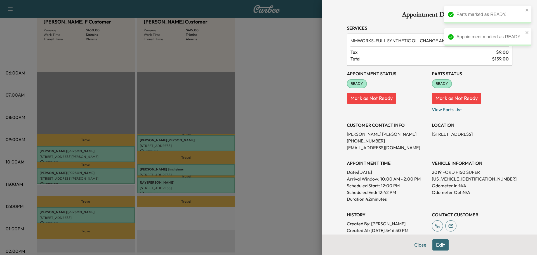
click at [415, 247] on button "Close" at bounding box center [420, 244] width 20 height 11
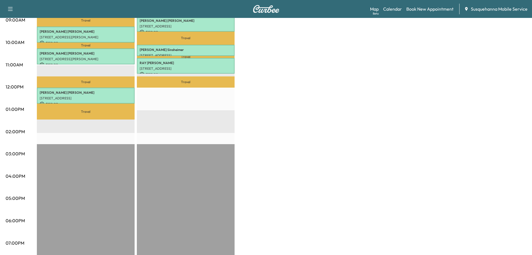
scroll to position [30, 0]
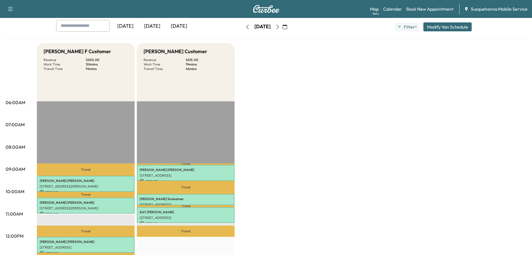
click at [245, 26] on icon "button" at bounding box center [247, 27] width 4 height 4
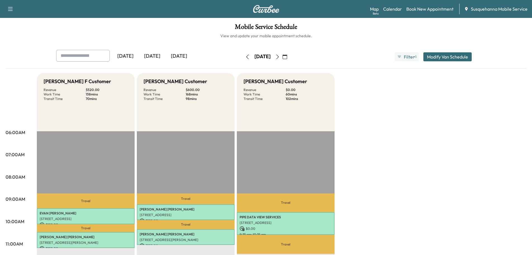
click at [280, 57] on icon "button" at bounding box center [278, 57] width 4 height 4
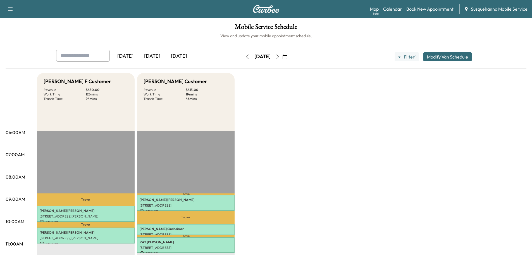
click at [280, 56] on icon "button" at bounding box center [278, 57] width 4 height 4
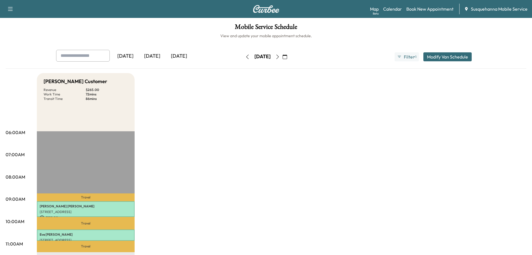
click at [280, 56] on icon "button" at bounding box center [278, 57] width 4 height 4
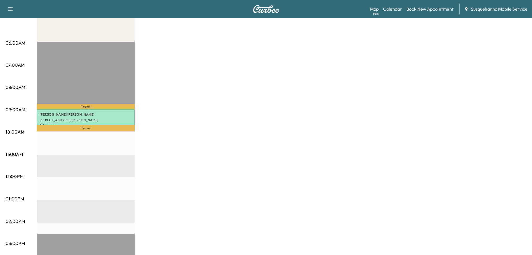
scroll to position [60, 0]
